Goal: Task Accomplishment & Management: Manage account settings

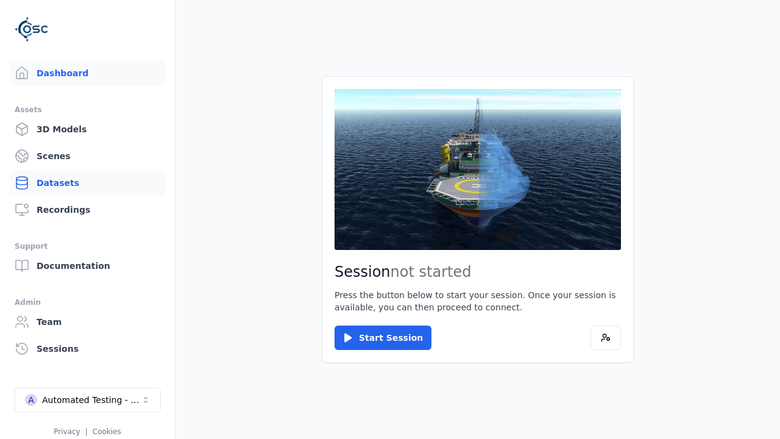
click at [82, 183] on link "Datasets" at bounding box center [87, 183] width 155 height 24
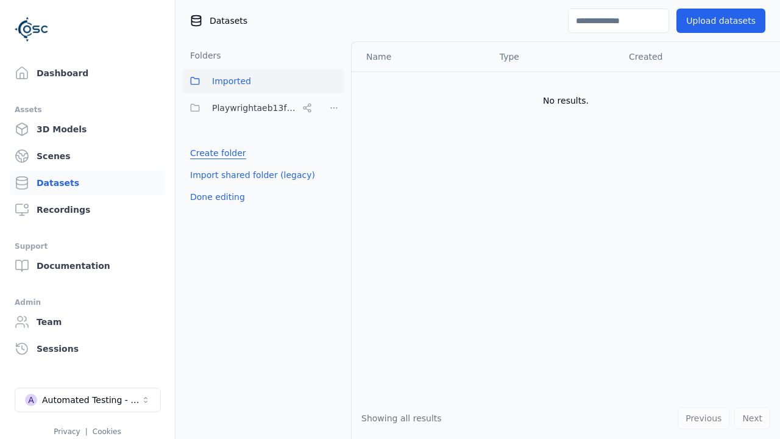
click at [215, 153] on link "Create folder" at bounding box center [218, 153] width 56 height 12
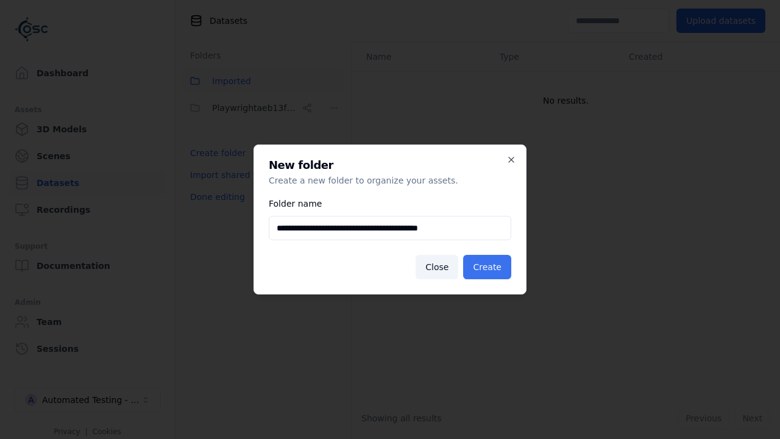
type input "**********"
click at [489, 267] on button "Create" at bounding box center [487, 267] width 48 height 24
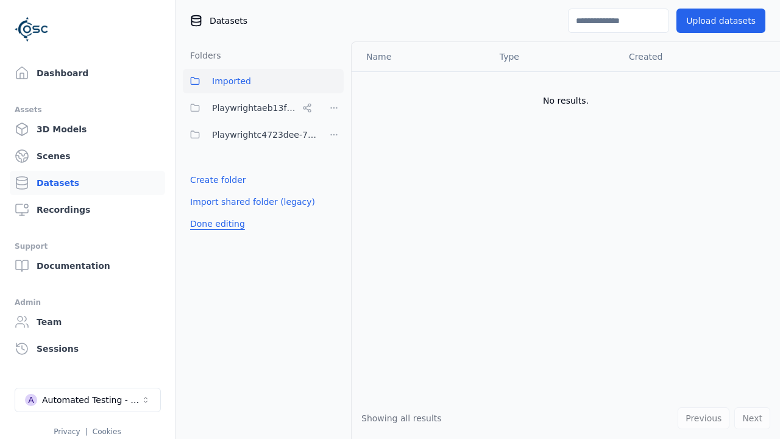
click at [215, 224] on button "Done editing" at bounding box center [217, 224] width 69 height 22
click at [204, 213] on button "Done editing" at bounding box center [217, 224] width 69 height 22
click at [334, 135] on html "Support Dashboard Assets 3D Models Scenes Datasets Recordings Support Documenta…" at bounding box center [390, 219] width 780 height 439
click at [333, 198] on div "Rename" at bounding box center [338, 198] width 82 height 19
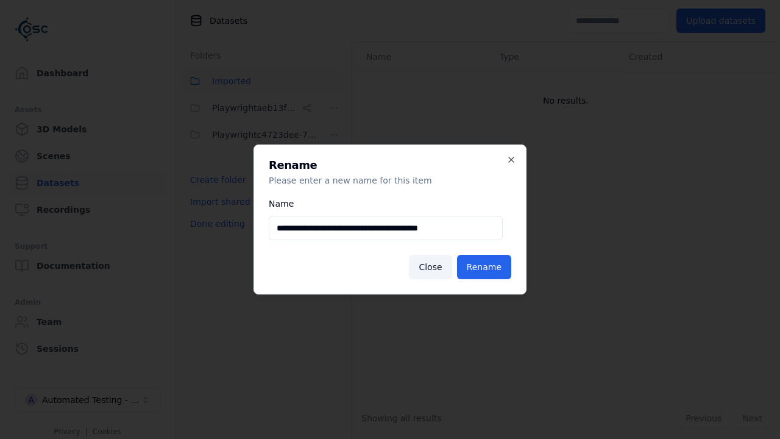
click at [385, 228] on input "**********" at bounding box center [386, 228] width 234 height 24
type input "**********"
click at [485, 267] on button "Rename" at bounding box center [484, 267] width 54 height 24
click at [215, 224] on button "Done editing" at bounding box center [217, 224] width 69 height 22
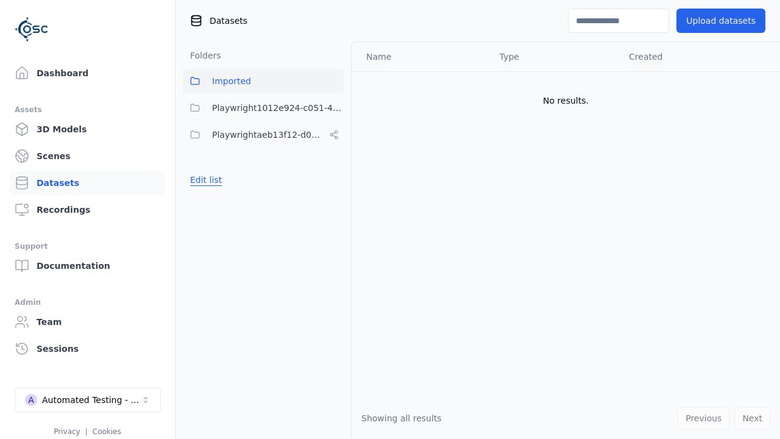
click at [204, 180] on button "Edit list" at bounding box center [206, 180] width 46 height 22
click at [334, 108] on html "Support Dashboard Assets 3D Models Scenes Datasets Recordings Support Documenta…" at bounding box center [390, 219] width 780 height 439
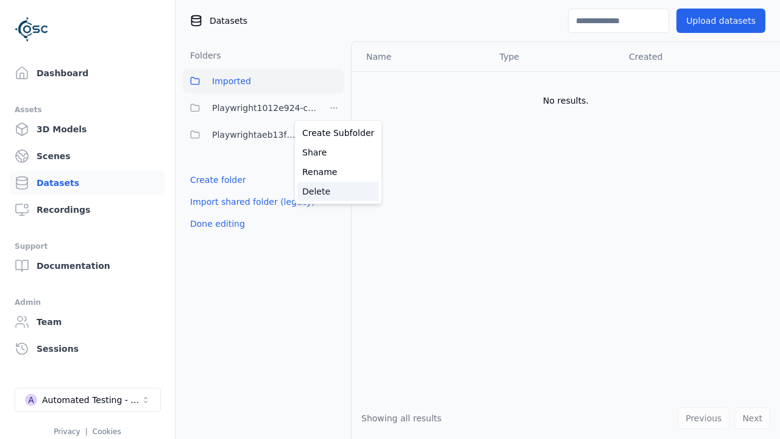
click at [333, 191] on div "Delete" at bounding box center [338, 191] width 82 height 19
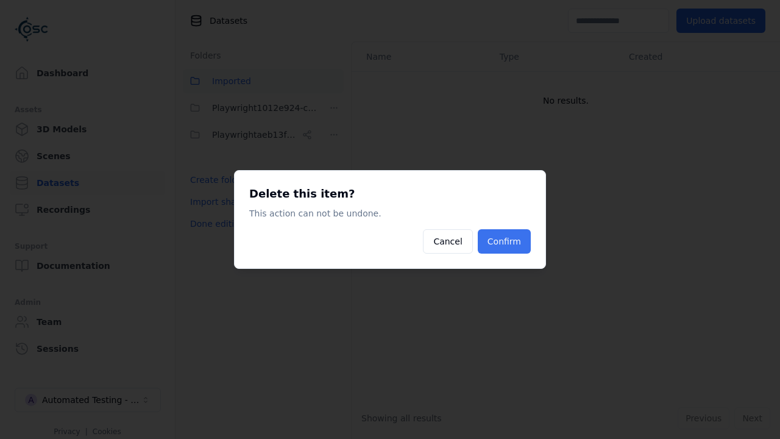
click at [505, 241] on button "Confirm" at bounding box center [504, 241] width 53 height 24
